Goal: Information Seeking & Learning: Compare options

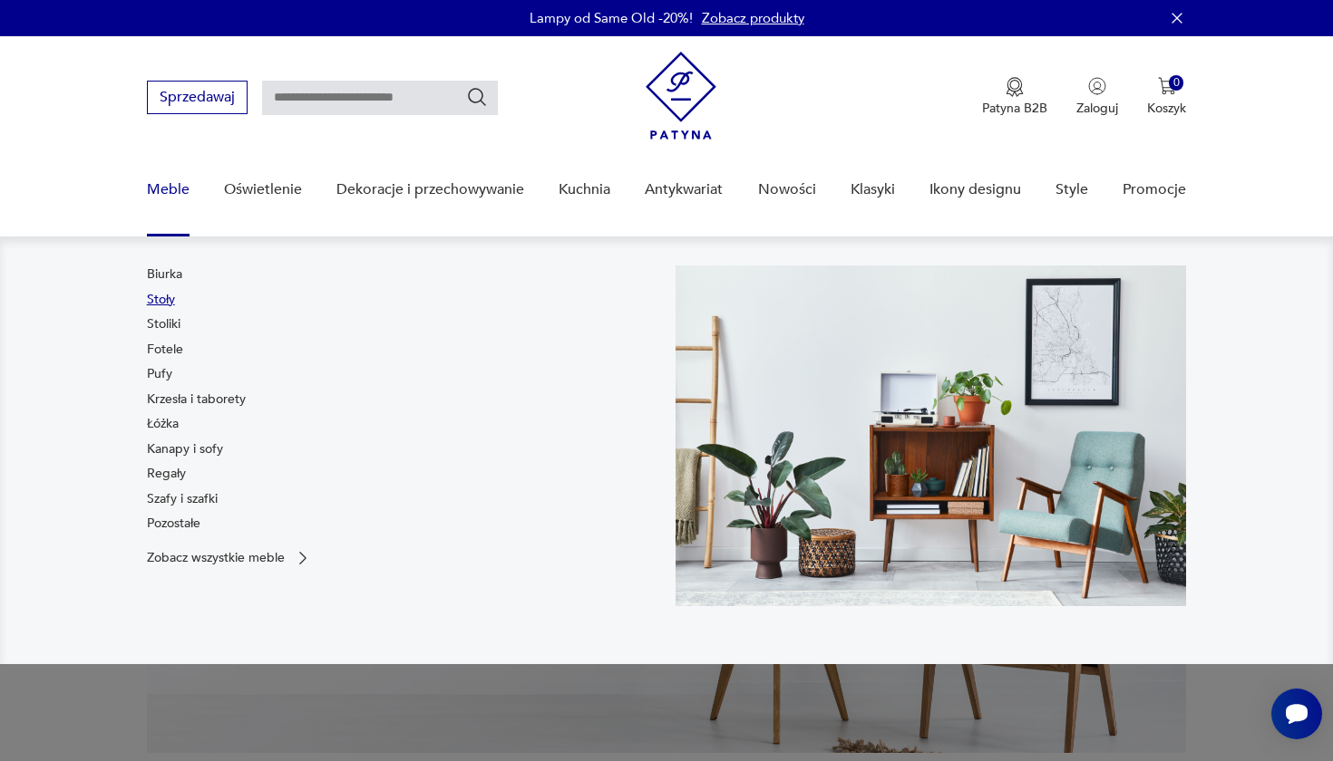
click at [170, 297] on link "Stoły" at bounding box center [161, 300] width 28 height 18
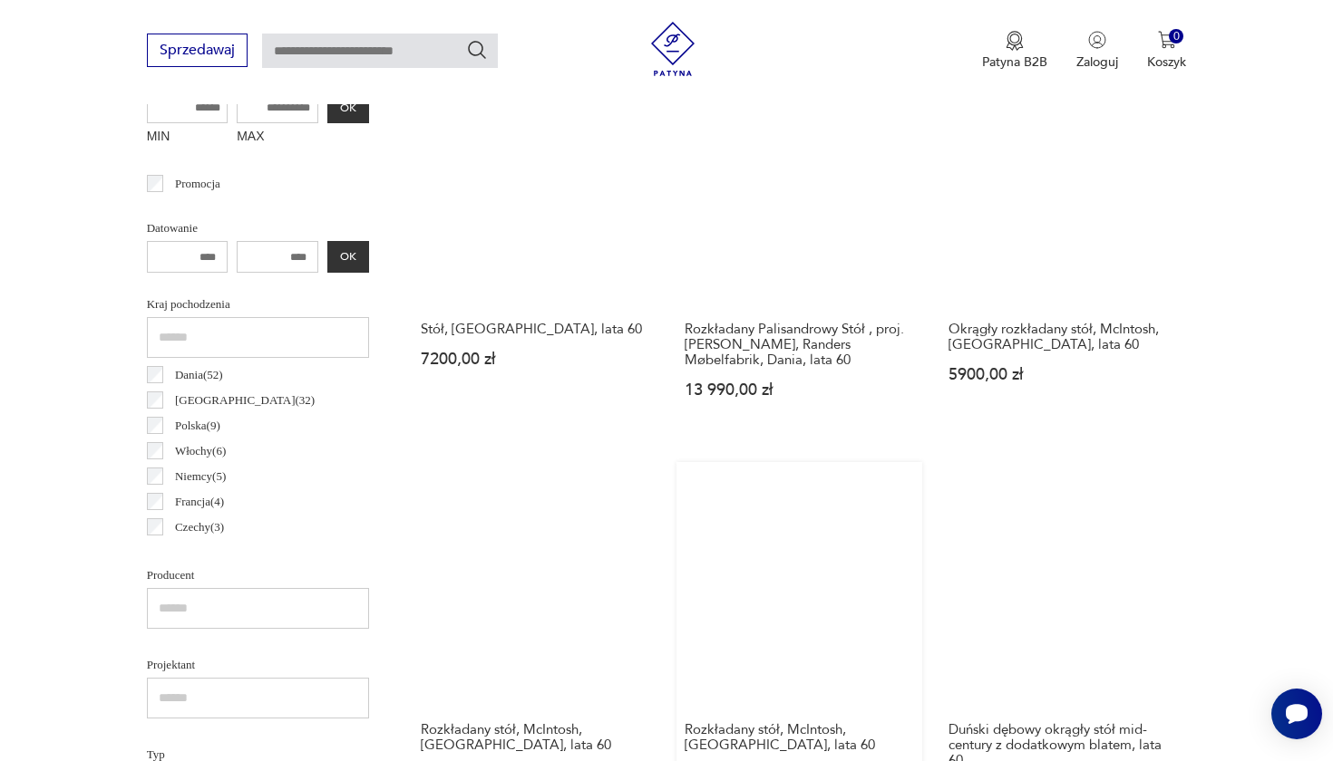
scroll to position [764, 0]
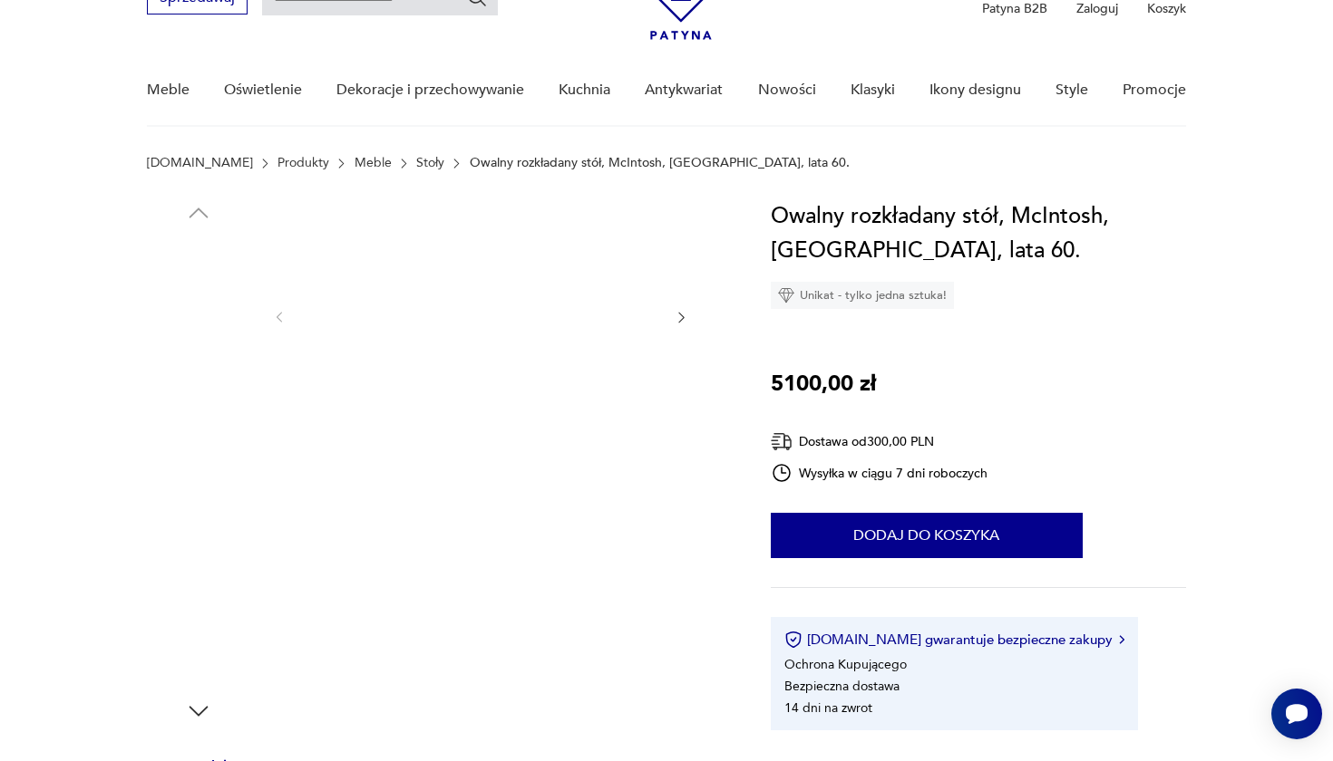
scroll to position [121, 0]
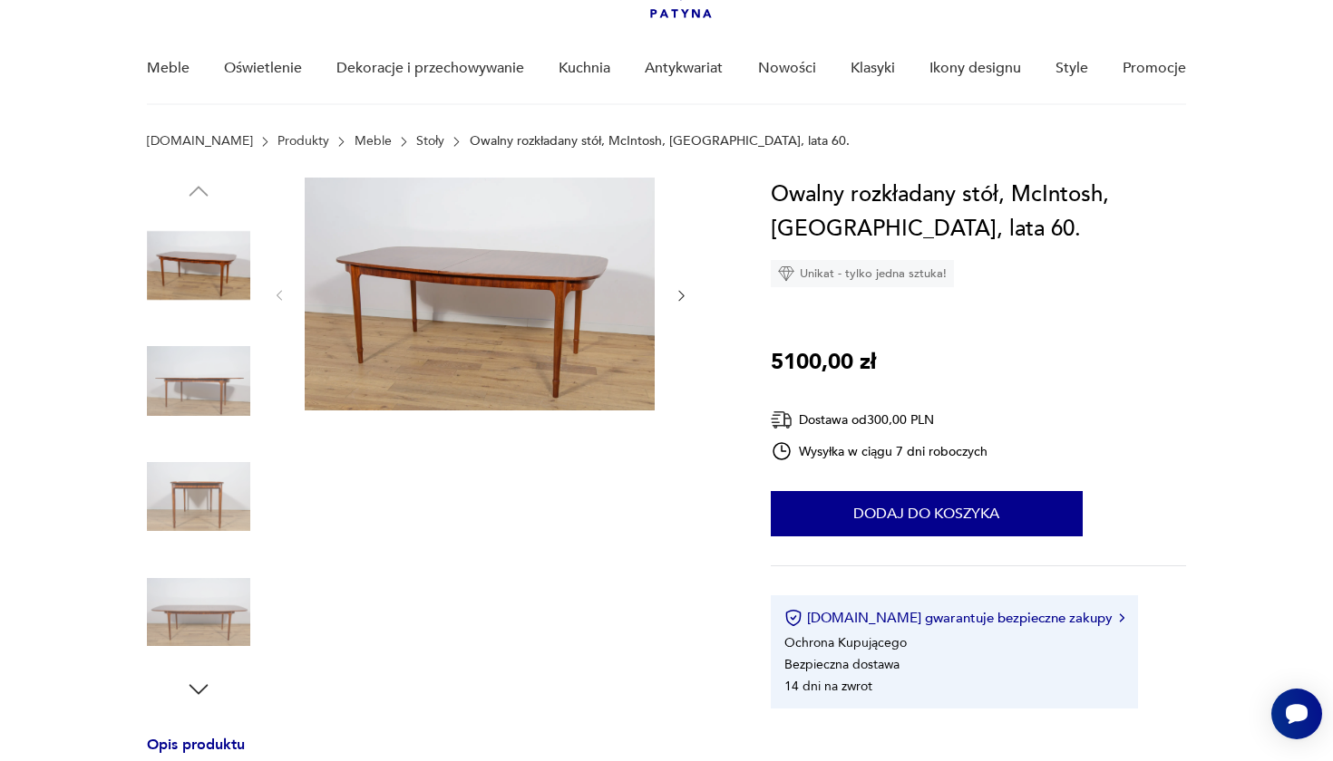
click at [198, 506] on img at bounding box center [198, 496] width 103 height 103
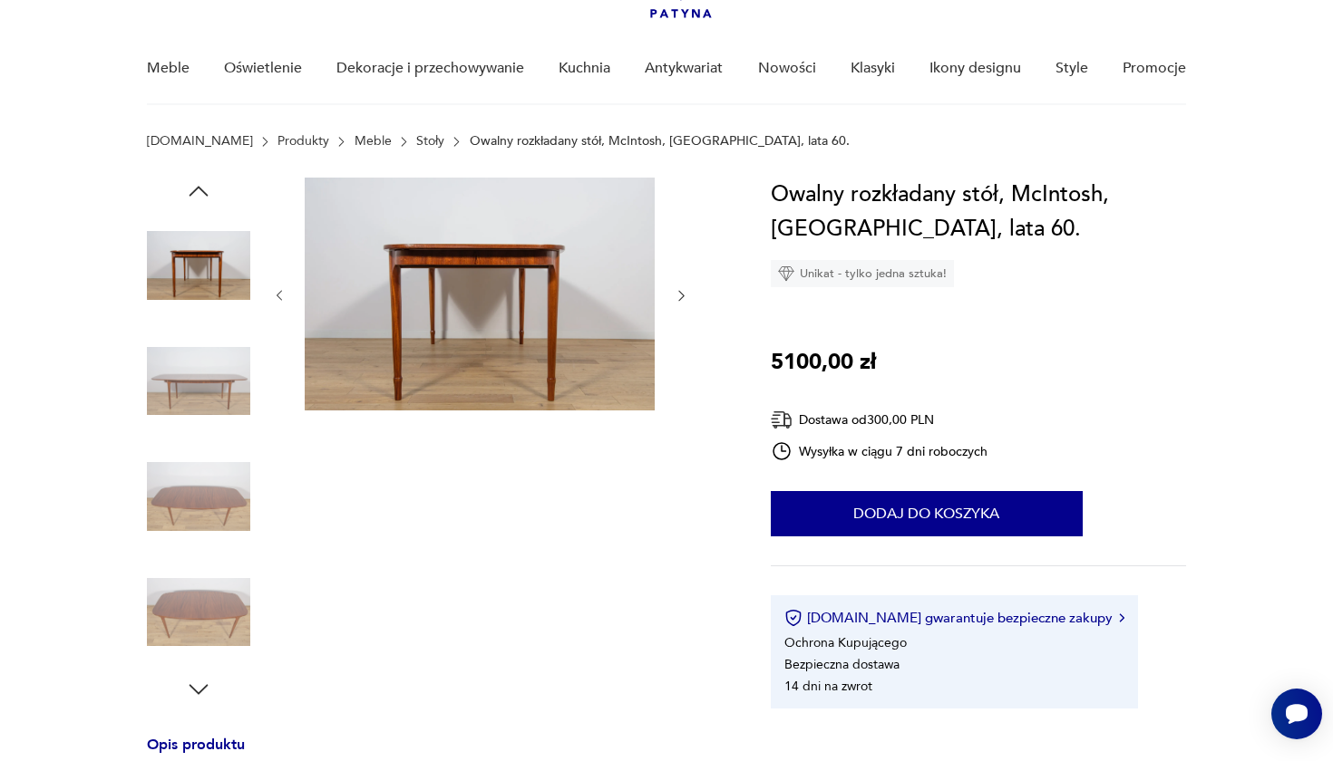
click at [198, 523] on img at bounding box center [198, 496] width 103 height 103
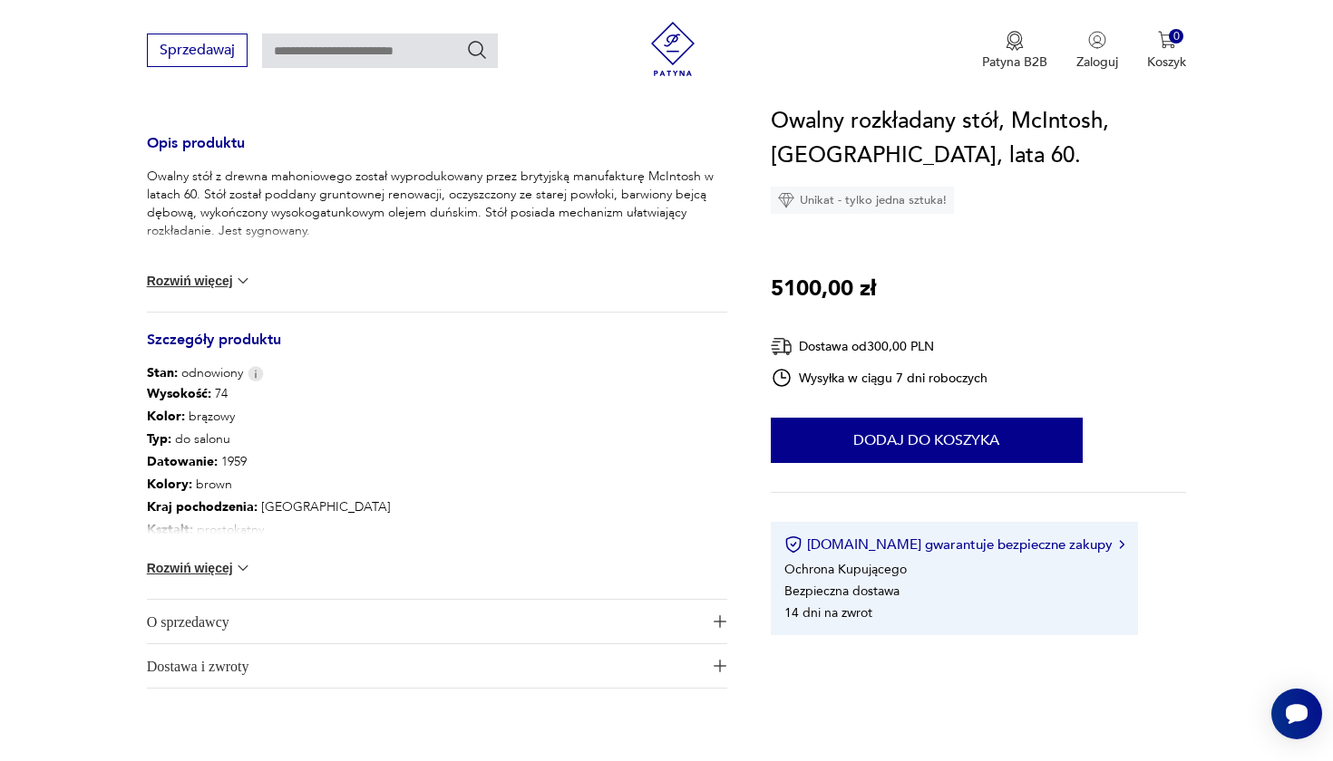
scroll to position [726, 0]
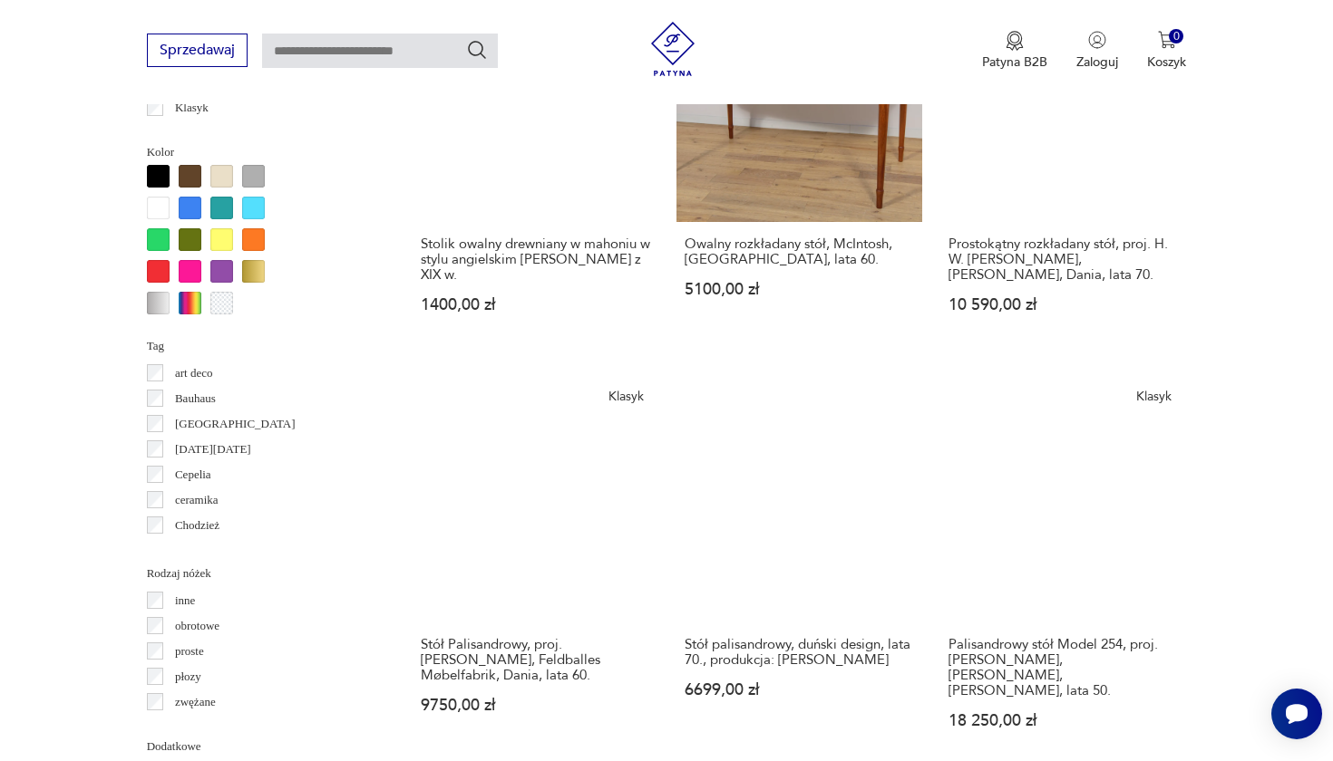
scroll to position [1643, 0]
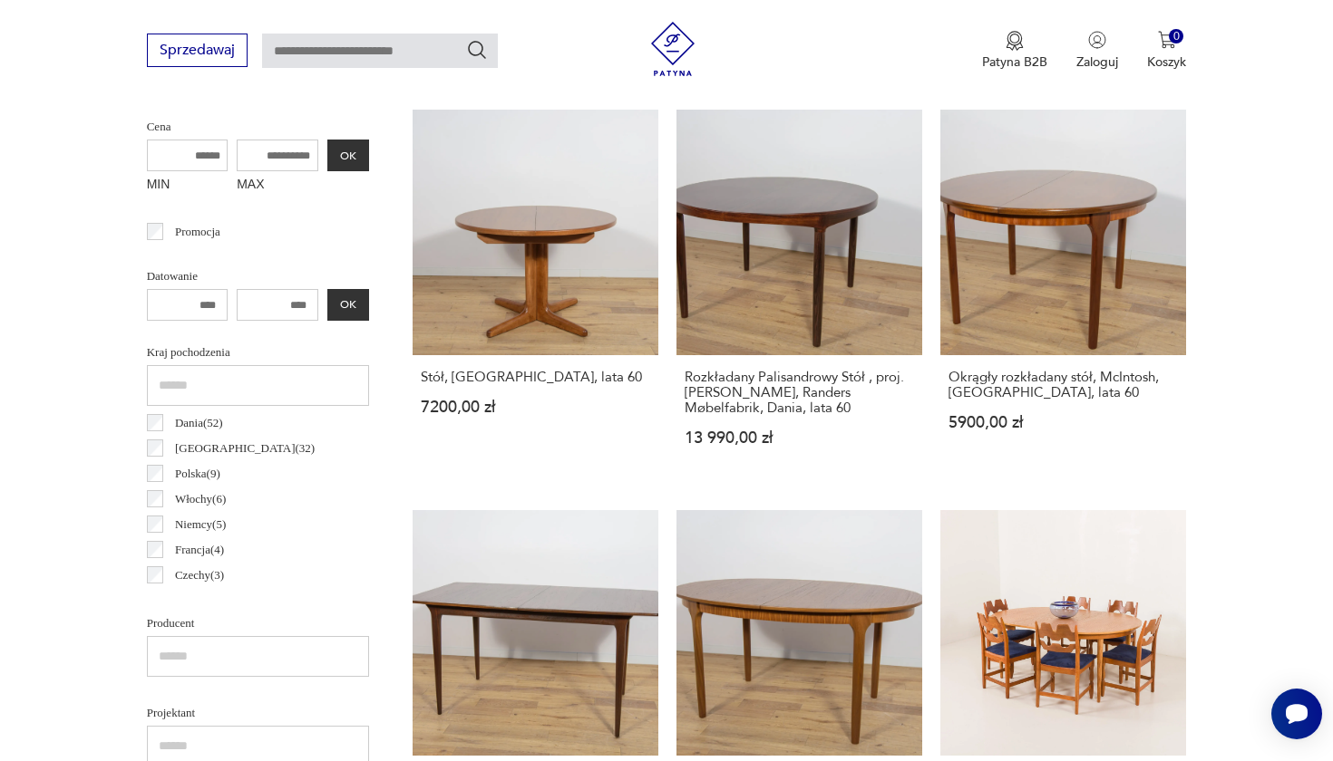
scroll to position [482, 0]
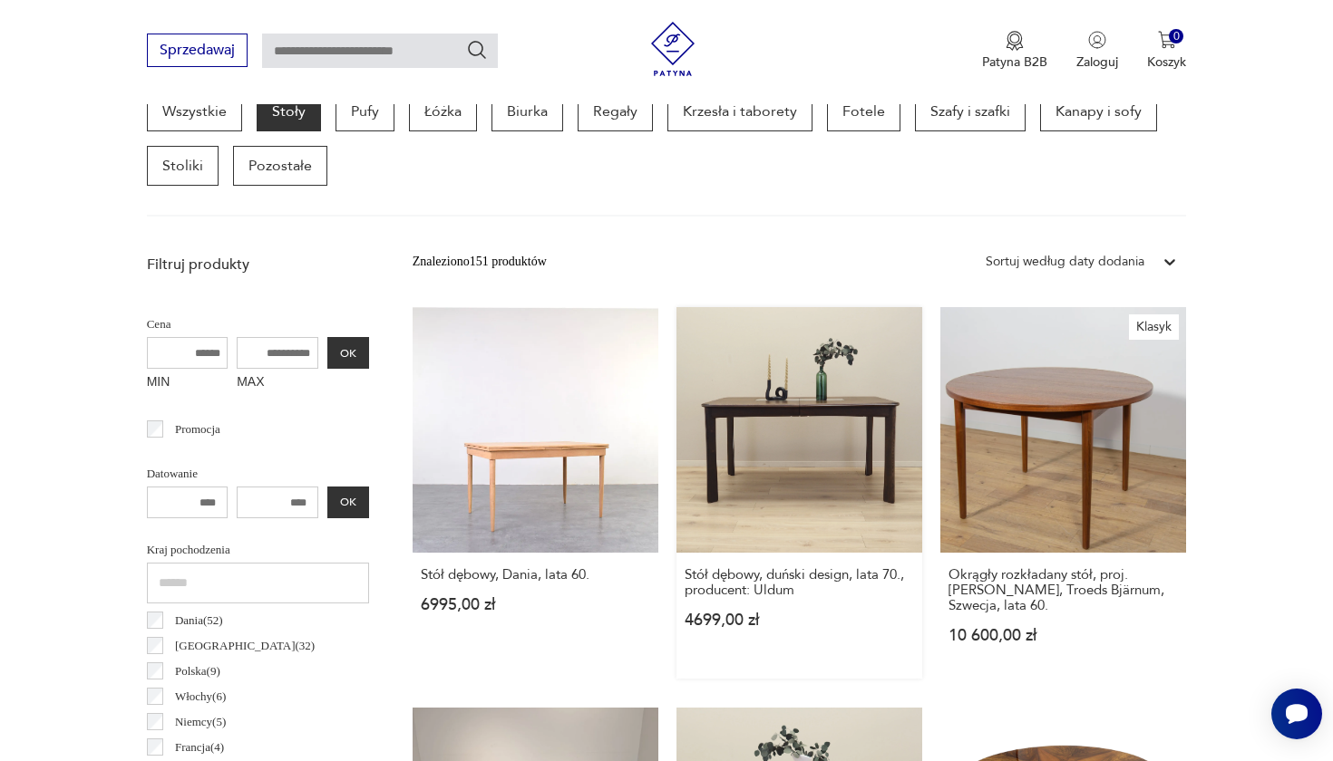
click at [708, 441] on link "Stół dębowy, duński design, lata 70., producent: Uldum 4699,00 zł" at bounding box center [799, 493] width 246 height 372
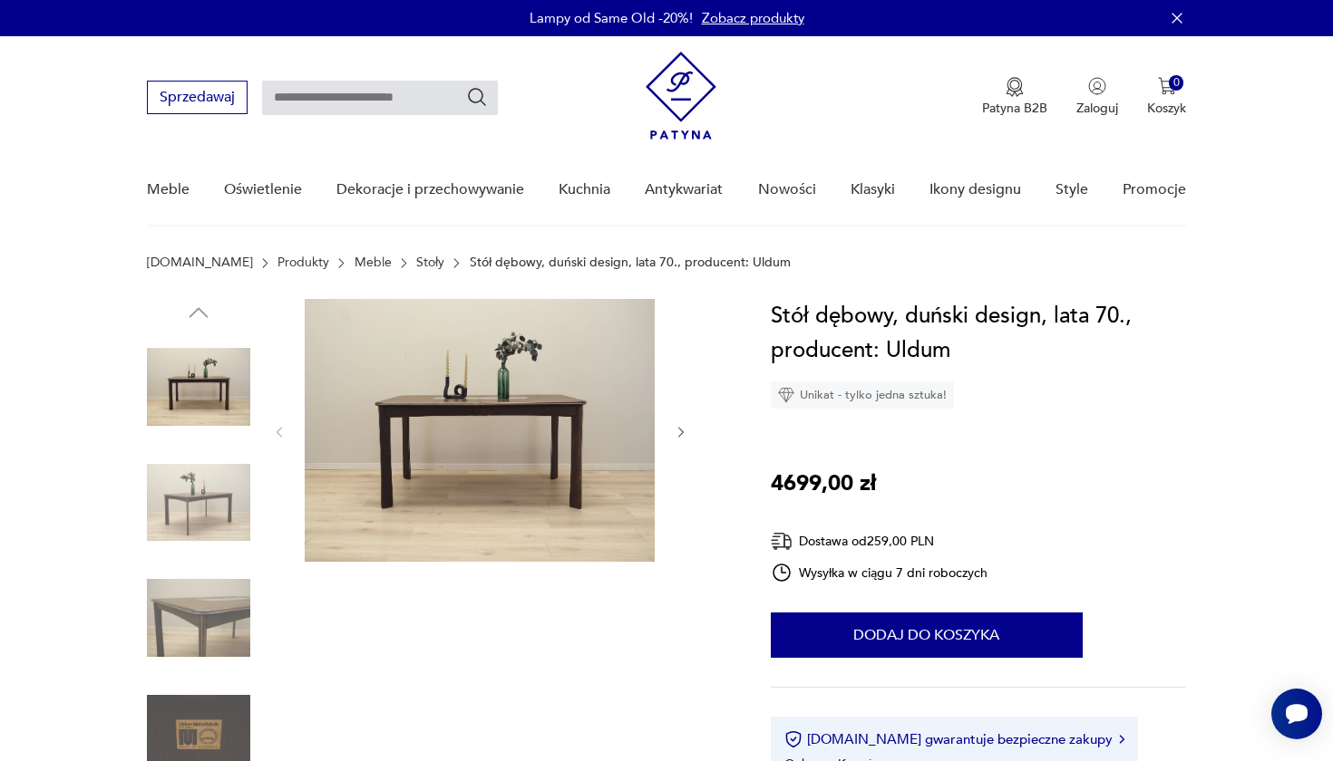
click at [681, 433] on icon "button" at bounding box center [681, 432] width 15 height 15
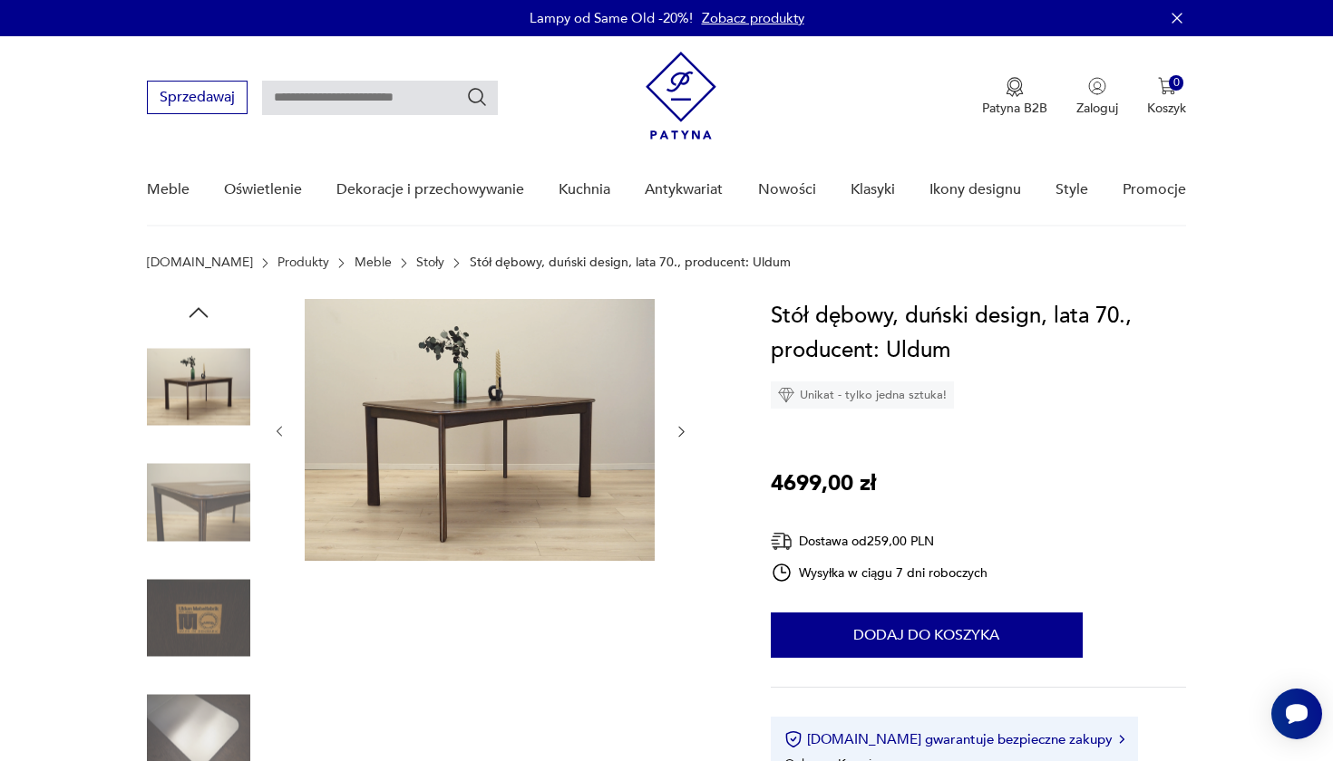
click at [680, 433] on icon "button" at bounding box center [681, 431] width 15 height 15
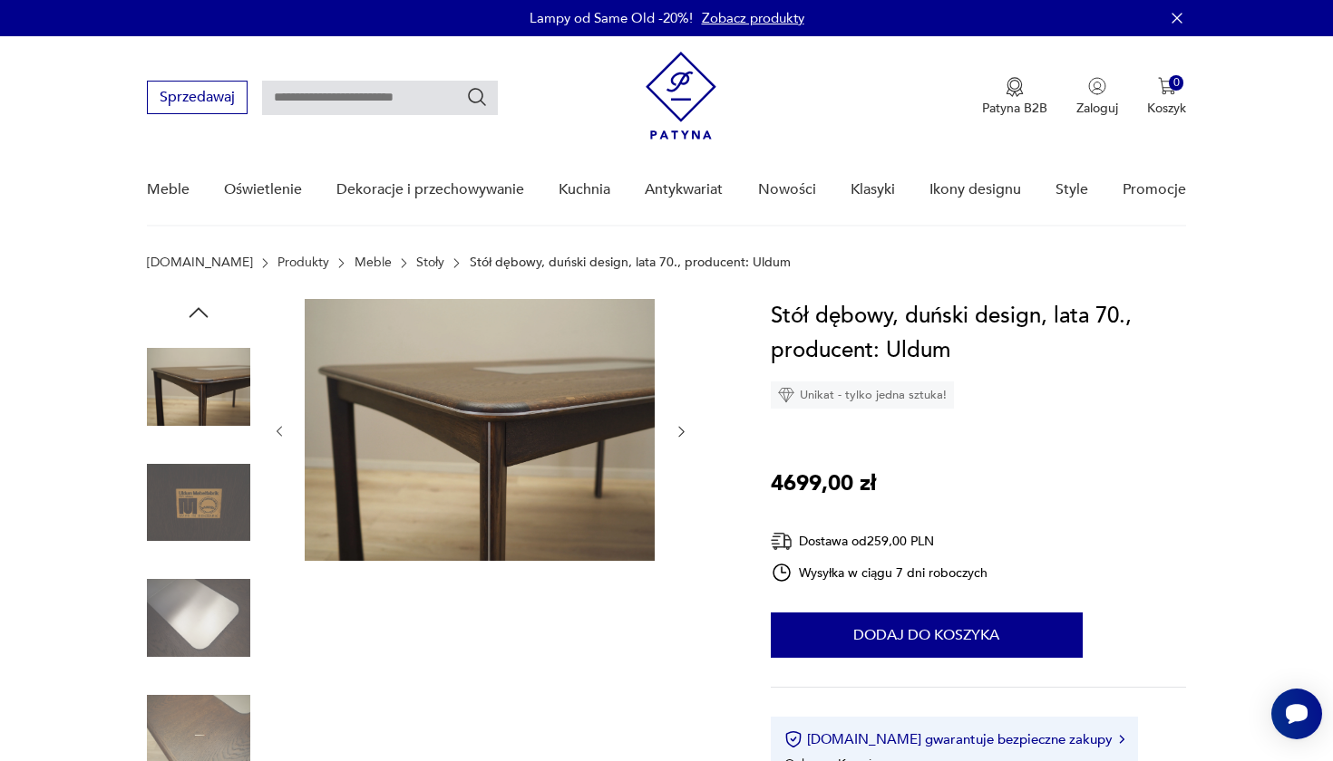
click at [680, 433] on icon "button" at bounding box center [681, 431] width 15 height 15
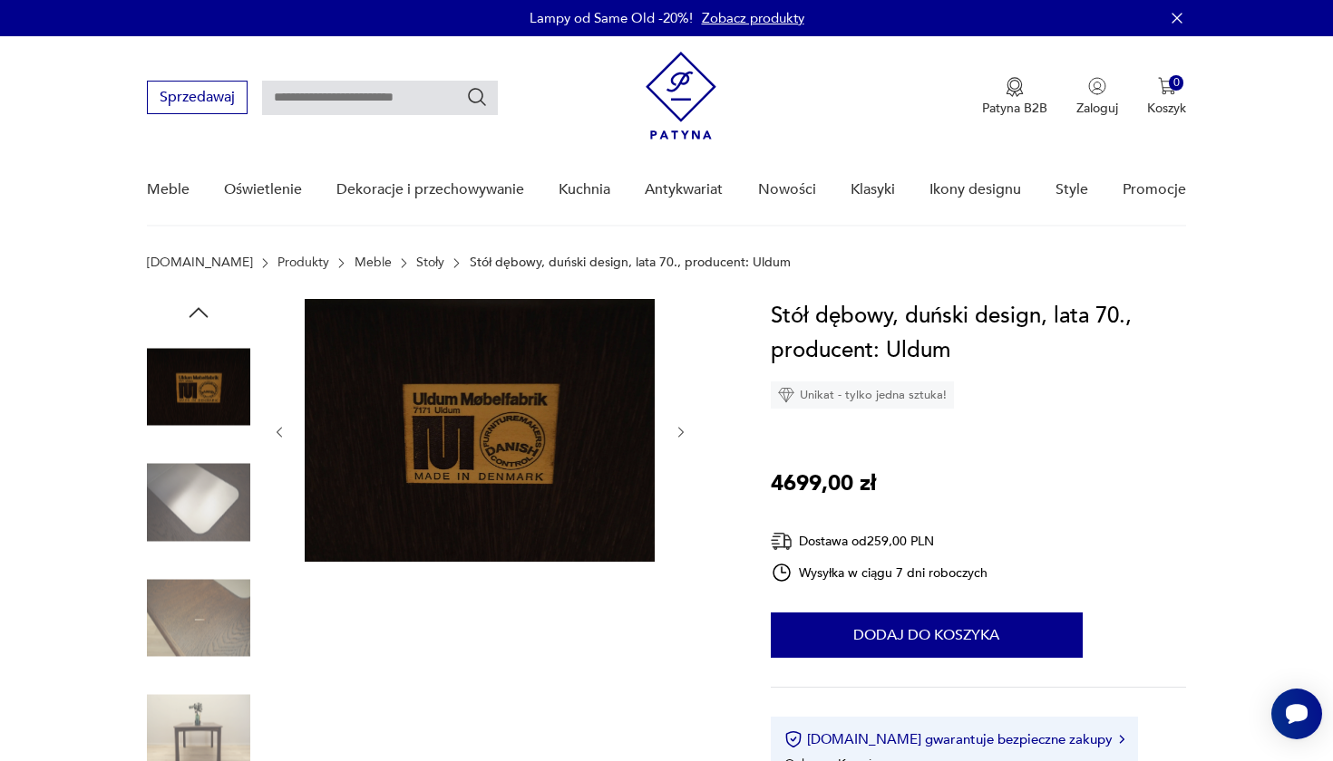
click at [680, 433] on icon "button" at bounding box center [681, 432] width 15 height 15
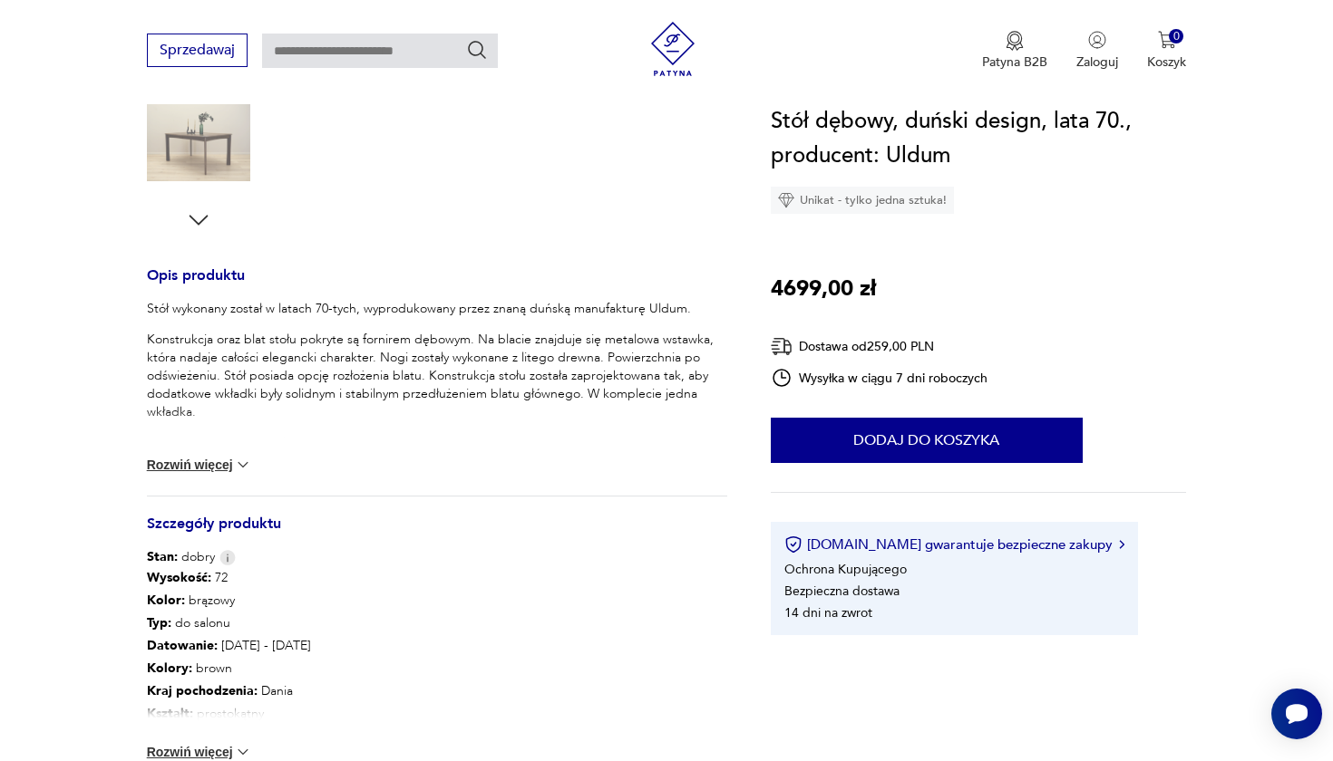
scroll to position [641, 0]
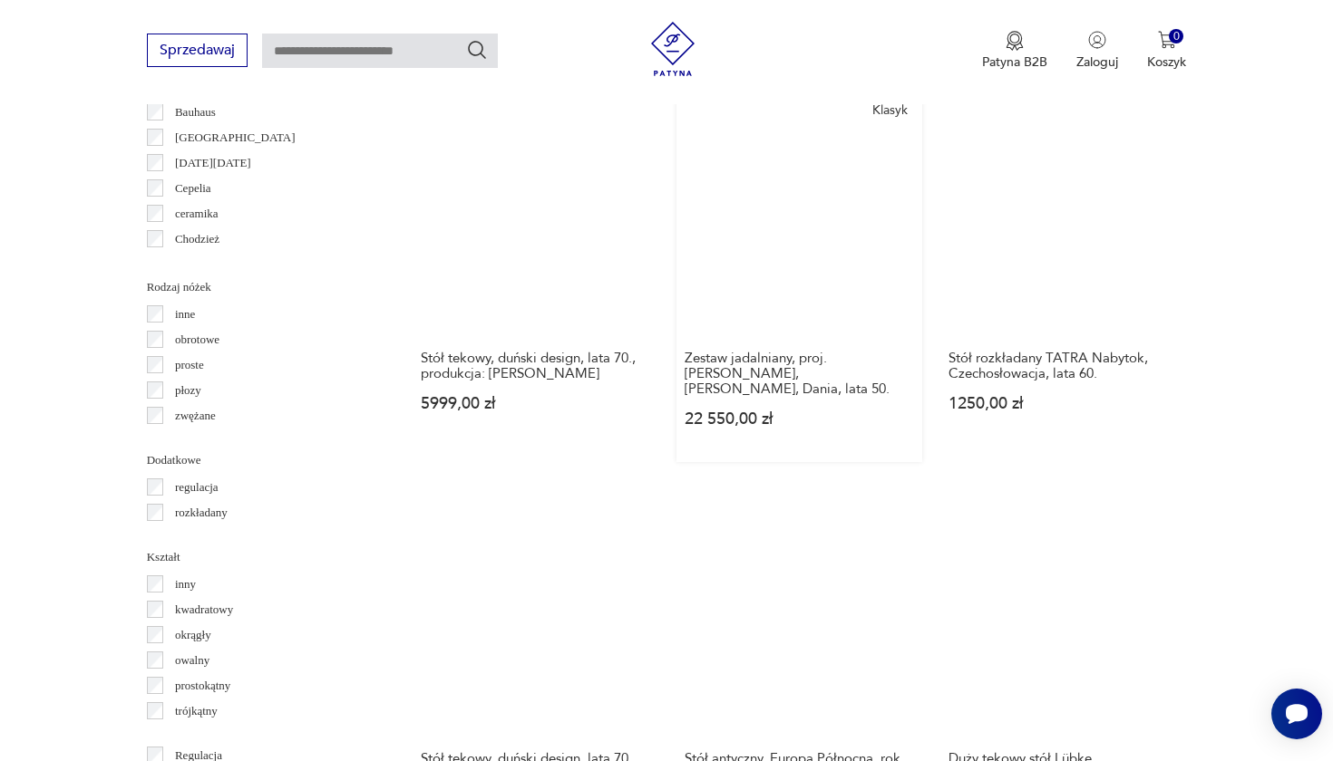
scroll to position [1936, 0]
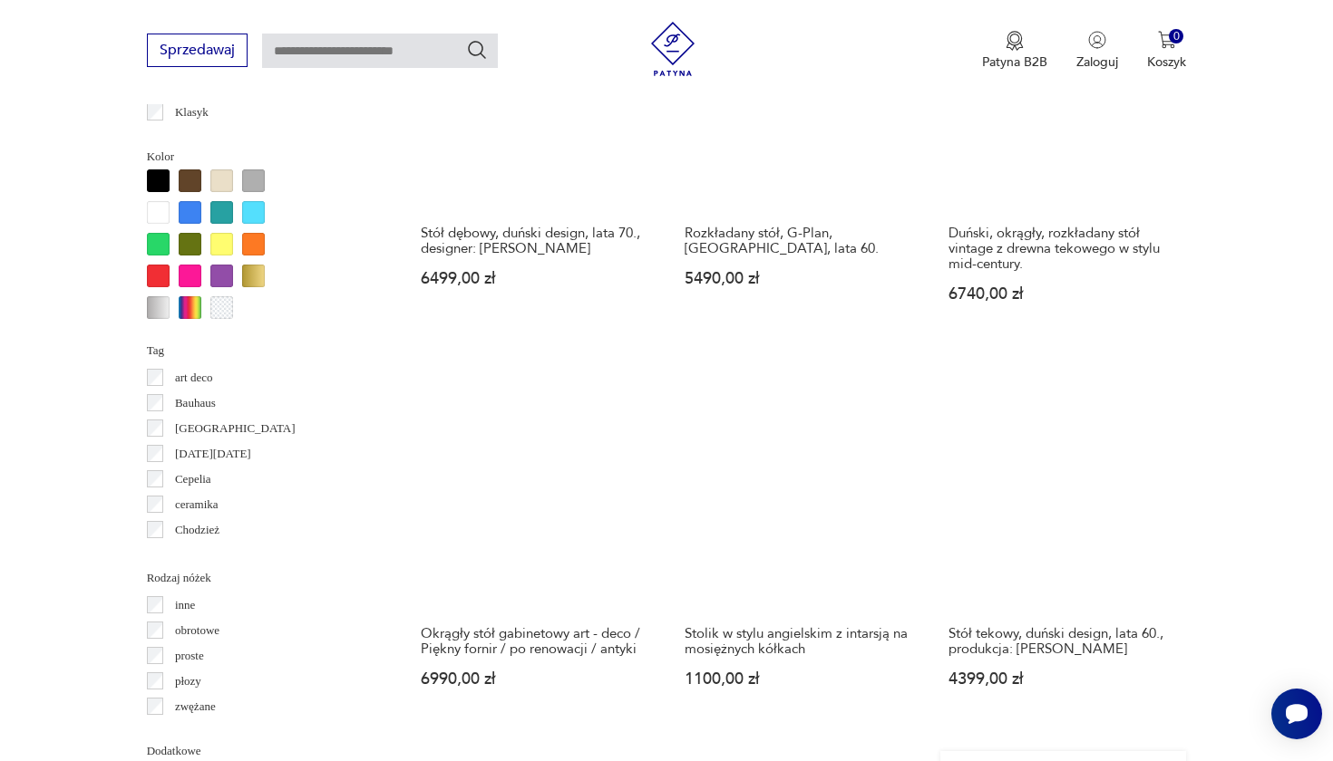
scroll to position [1638, 0]
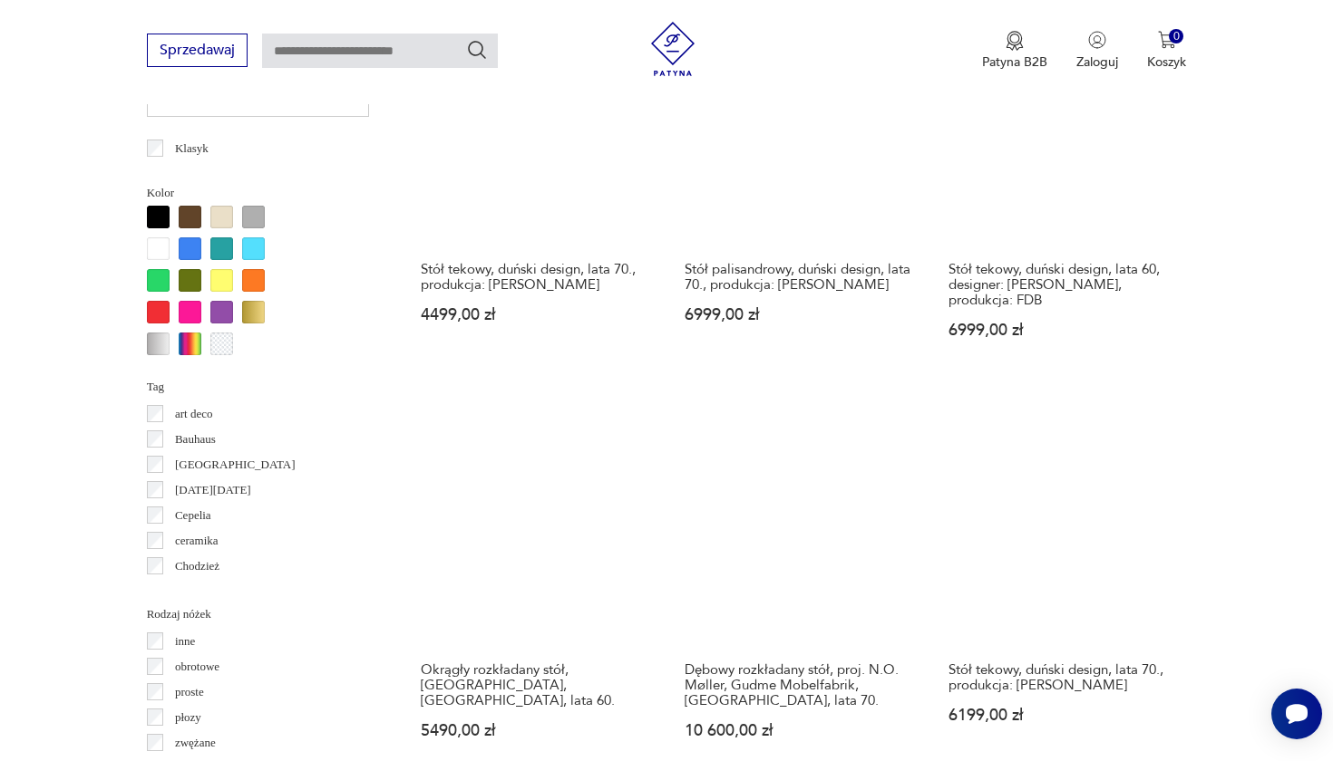
scroll to position [1613, 0]
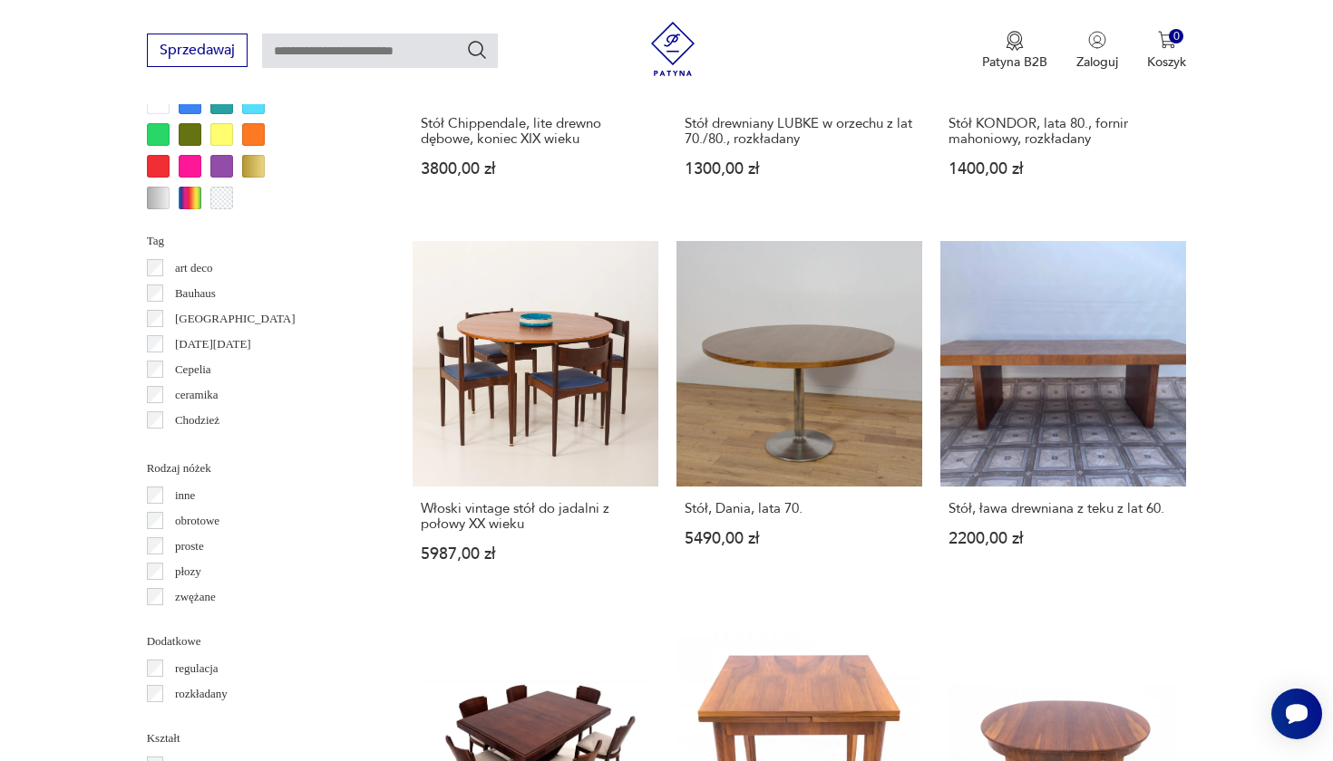
scroll to position [1753, 0]
